Goal: Information Seeking & Learning: Understand process/instructions

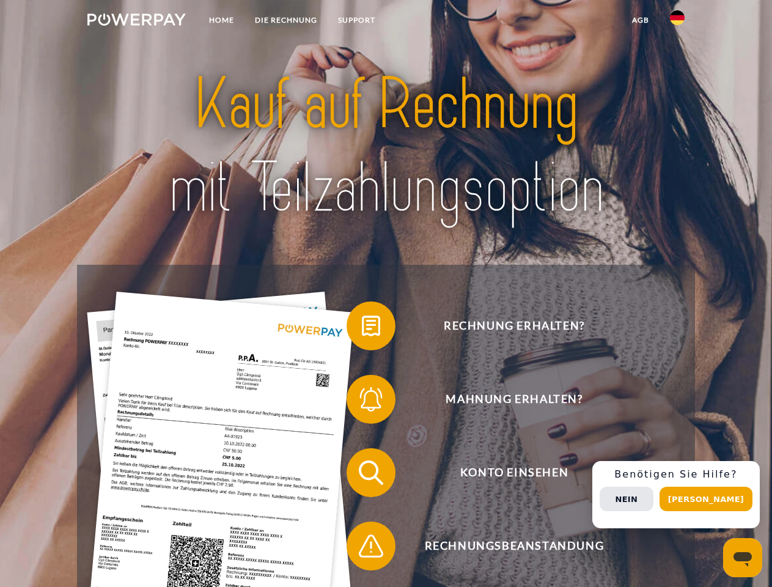
click at [136, 21] on img at bounding box center [136, 19] width 98 height 12
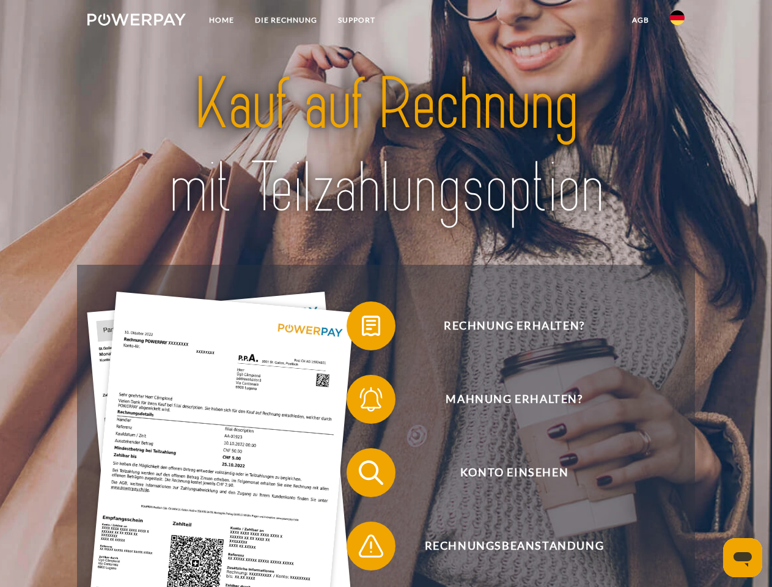
click at [677, 21] on img at bounding box center [677, 17] width 15 height 15
click at [640, 20] on link "agb" at bounding box center [640, 20] width 38 height 22
click at [362, 328] on span at bounding box center [352, 325] width 61 height 61
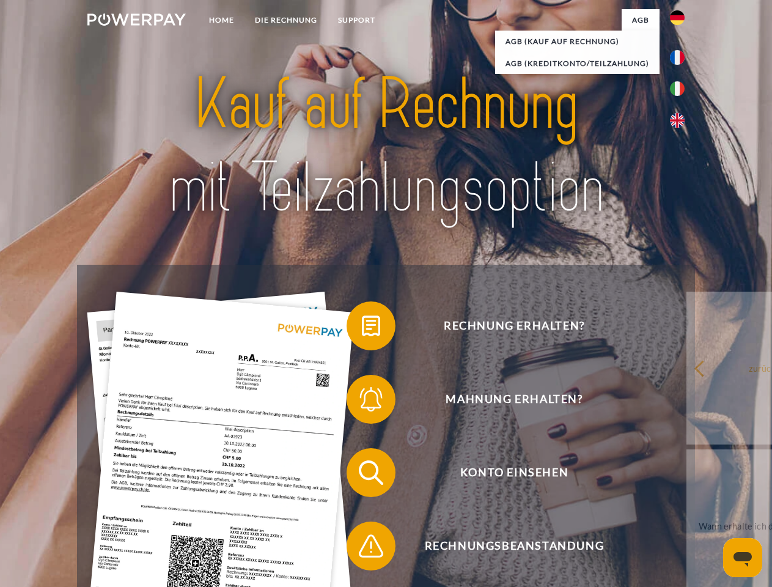
click at [362, 401] on span at bounding box center [352, 398] width 61 height 61
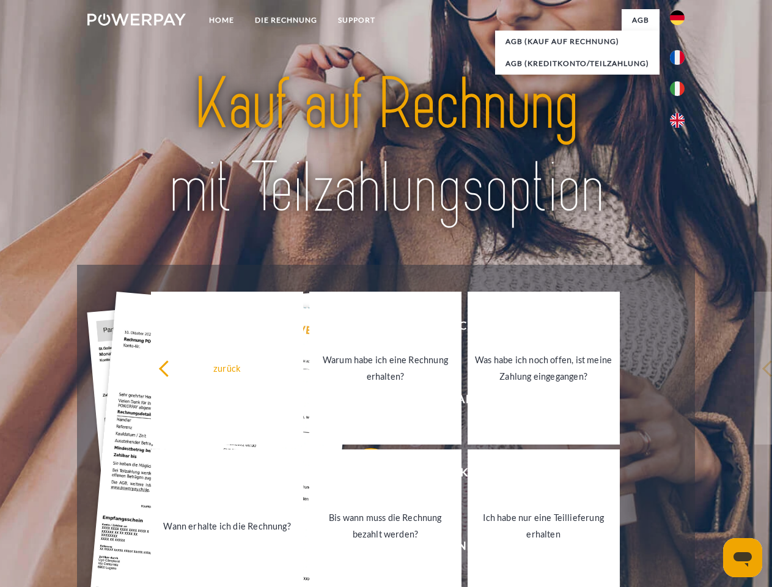
click at [362, 475] on link "Bis wann muss die Rechnung bezahlt werden?" at bounding box center [385, 525] width 152 height 153
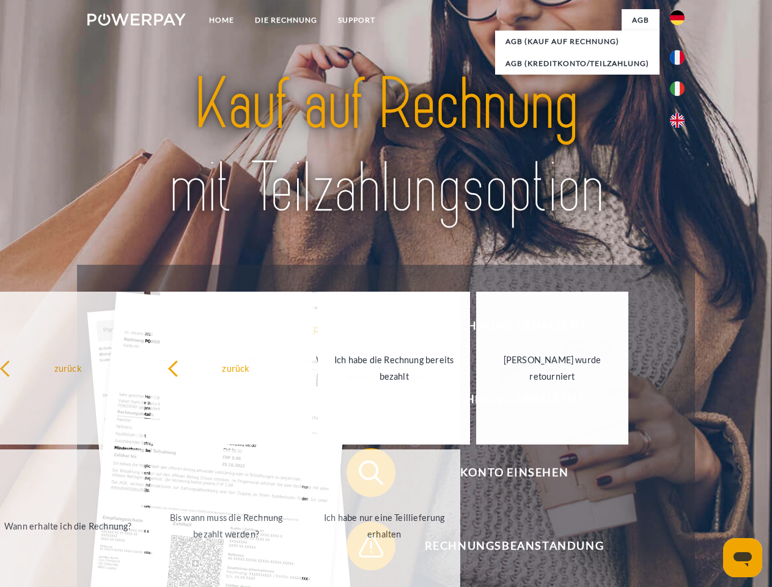
click at [362, 548] on span at bounding box center [352, 545] width 61 height 61
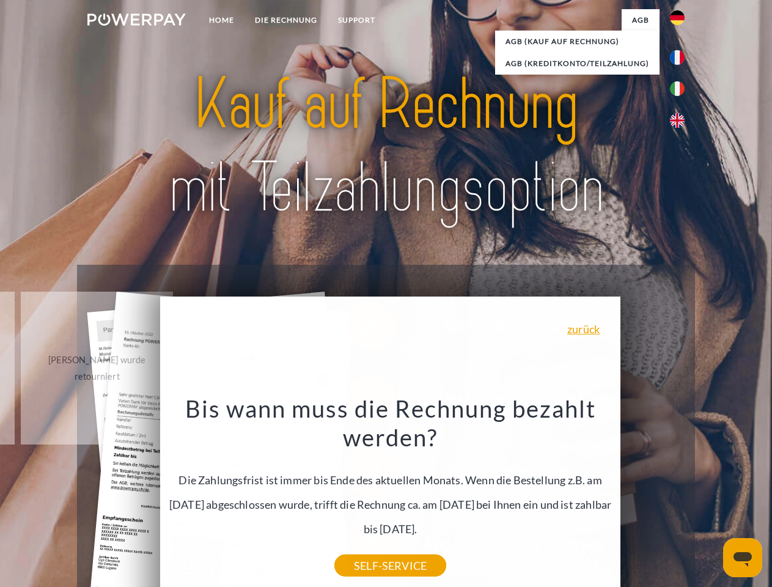
click at [680, 494] on div "Rechnung erhalten? Mahnung erhalten? Konto einsehen" at bounding box center [385, 509] width 617 height 489
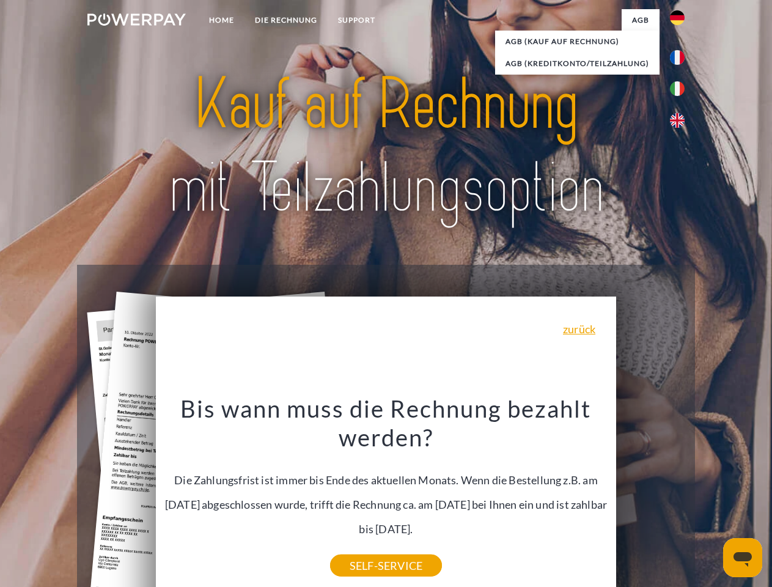
click at [650, 497] on span "Konto einsehen" at bounding box center [513, 472] width 299 height 49
click at [710, 499] on header "Home DIE RECHNUNG SUPPORT" at bounding box center [386, 422] width 772 height 844
